Goal: Navigation & Orientation: Find specific page/section

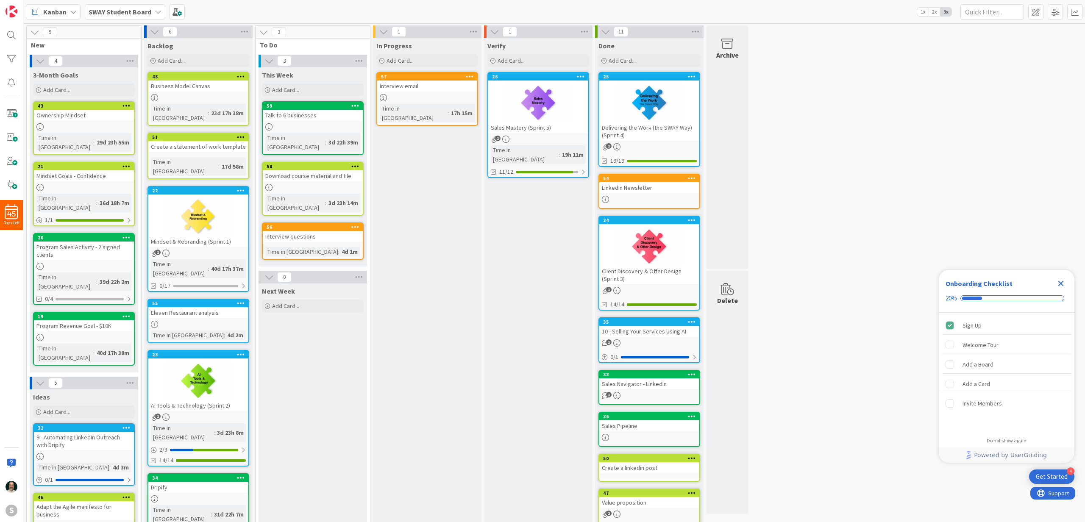
click at [1060, 283] on icon "Close Checklist" at bounding box center [1062, 284] width 6 height 6
click at [652, 276] on div "Client Discovery & Offer Design (Sprint 3)" at bounding box center [650, 275] width 100 height 19
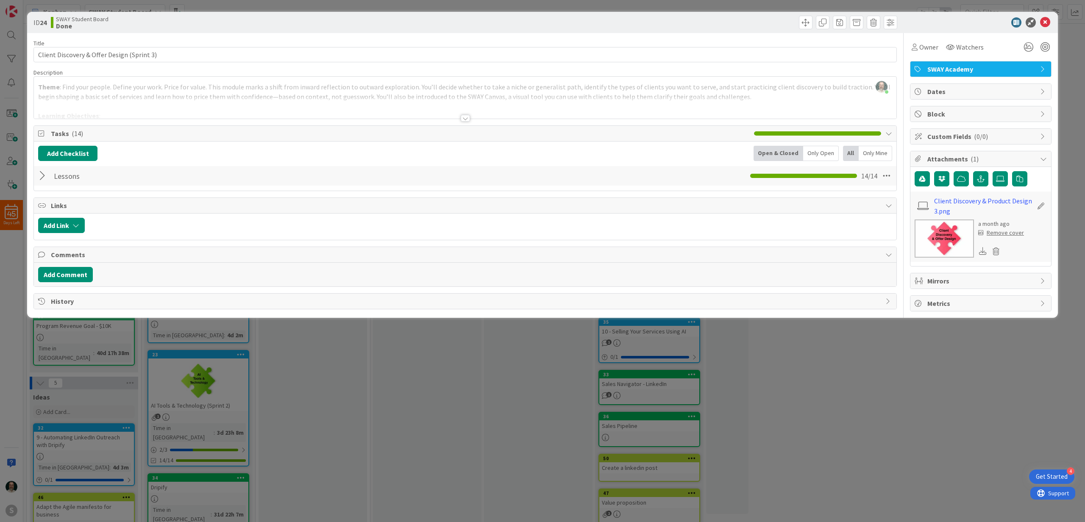
click at [42, 176] on div at bounding box center [43, 175] width 11 height 15
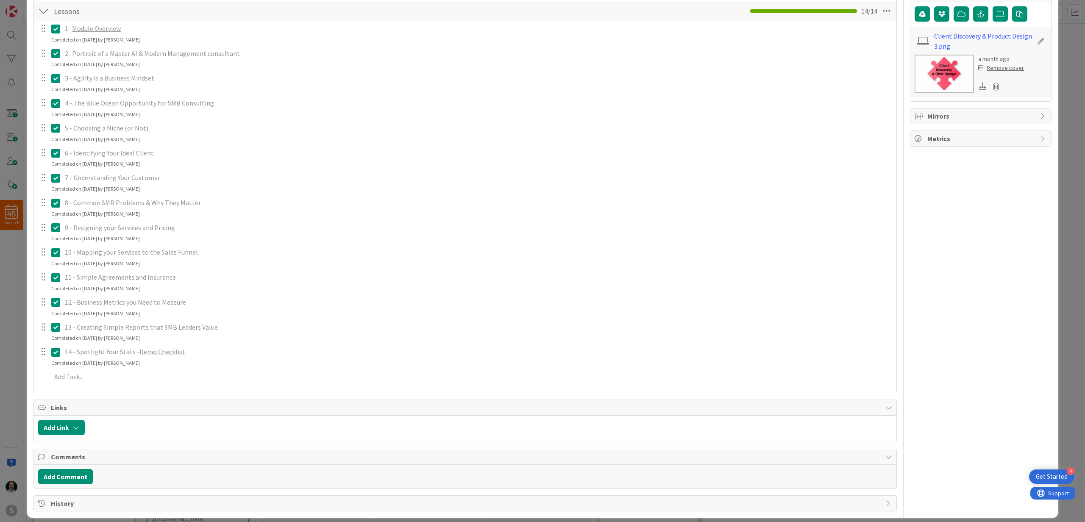
scroll to position [169, 0]
